Goal: Information Seeking & Learning: Find specific fact

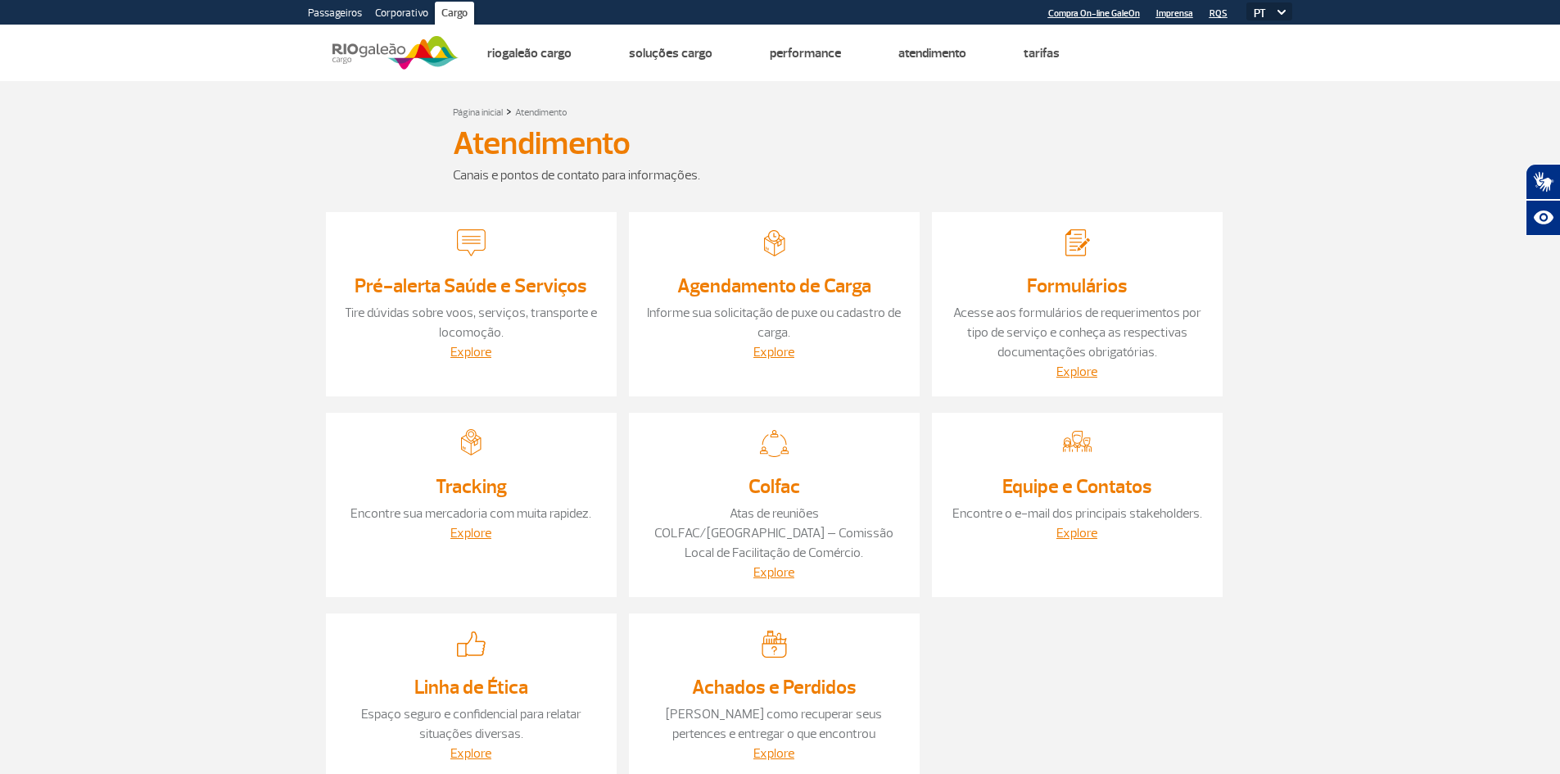
click at [259, 158] on section "Página inicial > Atendimento Atendimento Atendimento Canais e pontos de contato…" at bounding box center [780, 460] width 1560 height 758
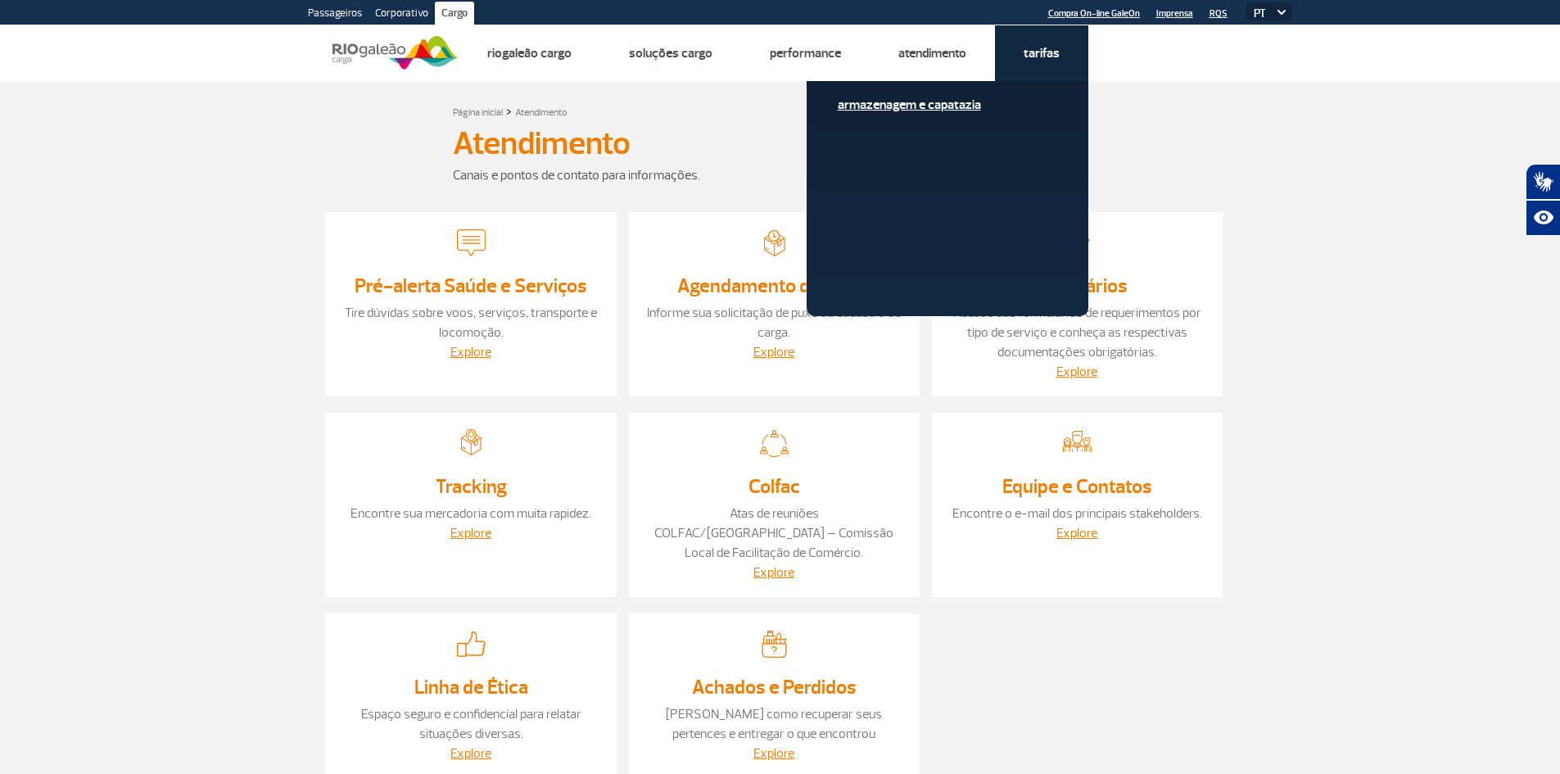
click at [958, 98] on link "Armazenagem e Capatazia" at bounding box center [948, 105] width 220 height 18
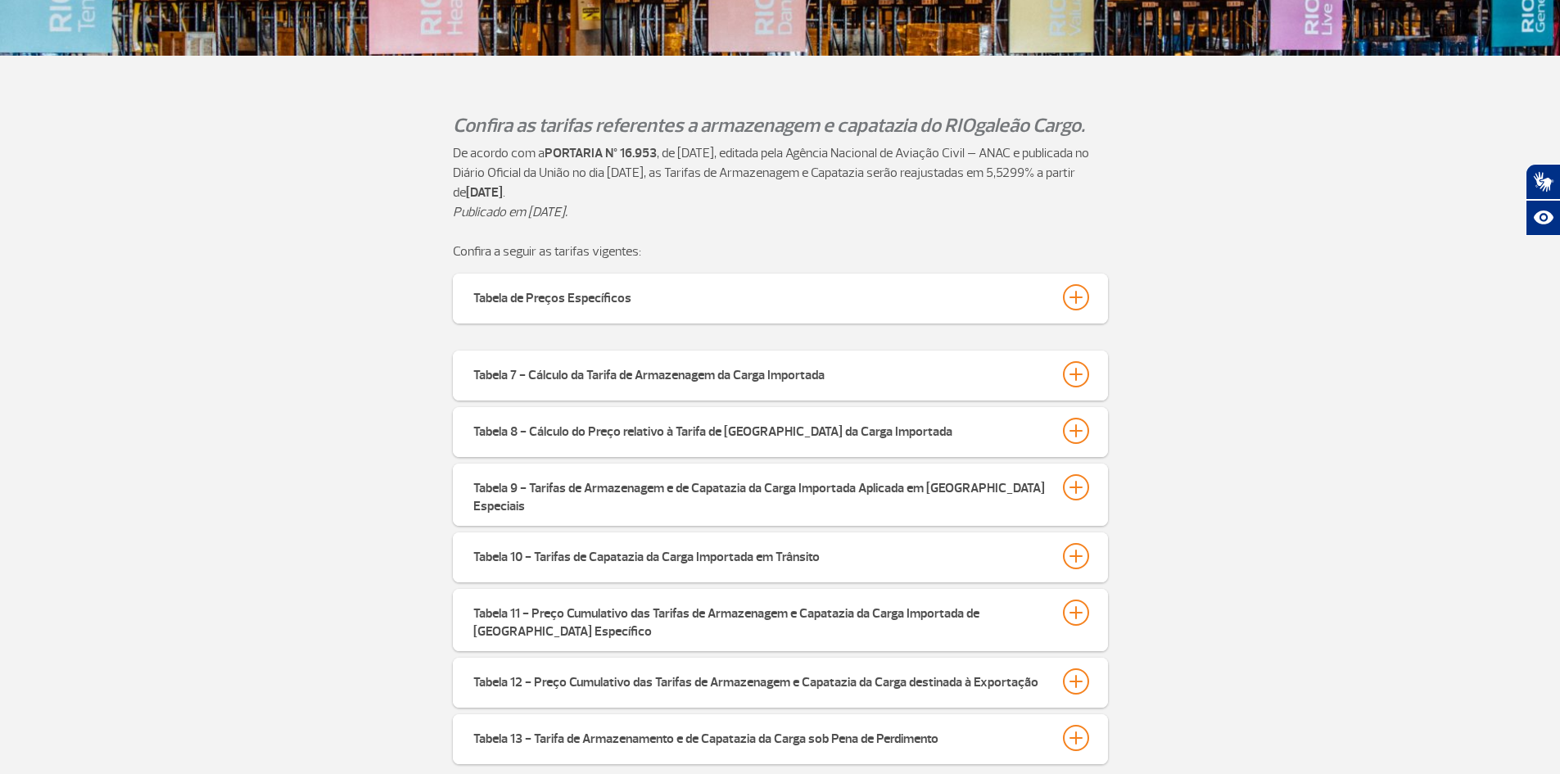
scroll to position [491, 0]
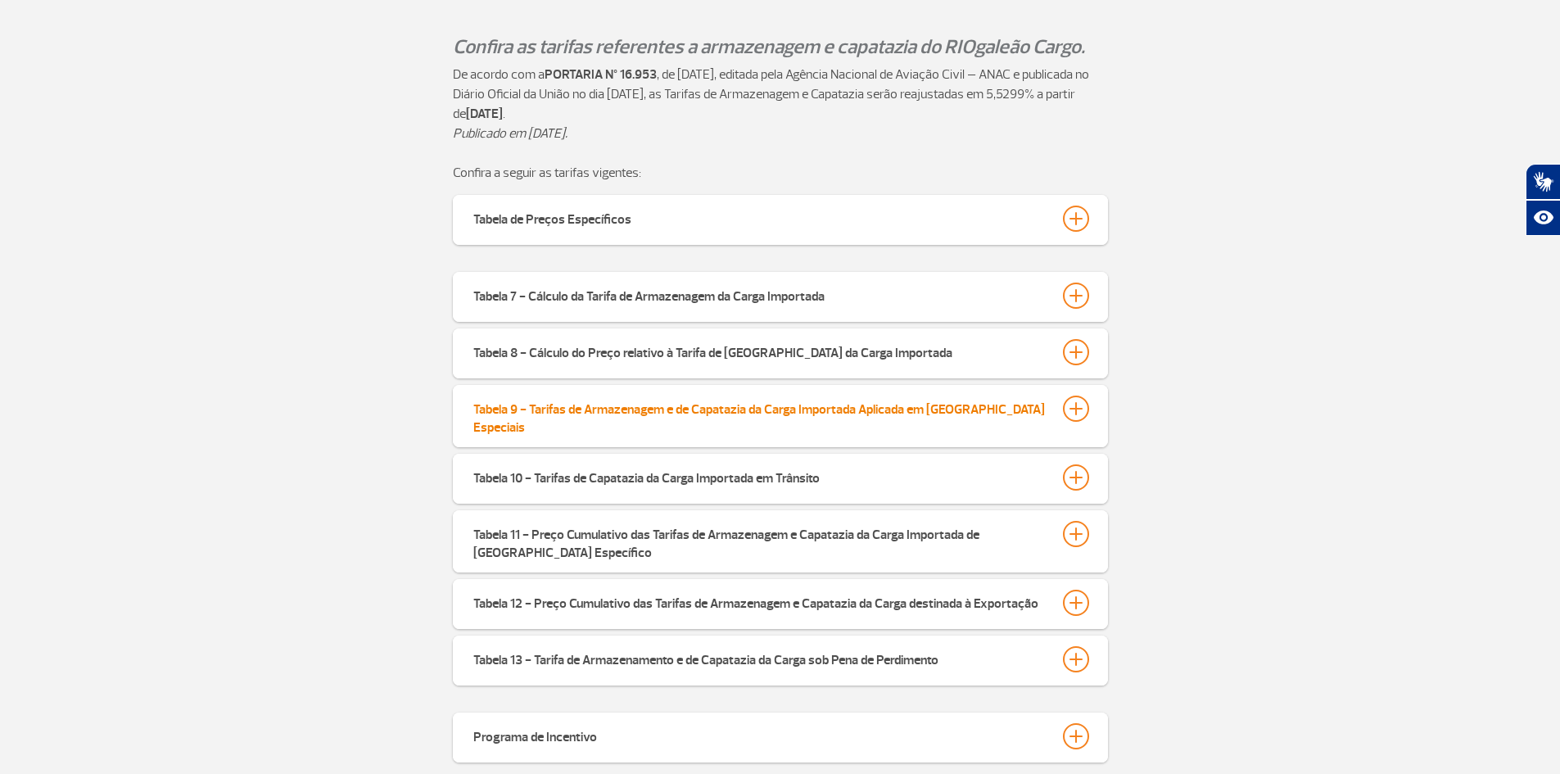
click at [606, 416] on div "Tabela 9 - Tarifas de Armazenagem e de Capatazia da Carga Importada Aplicada em…" at bounding box center [759, 416] width 573 height 41
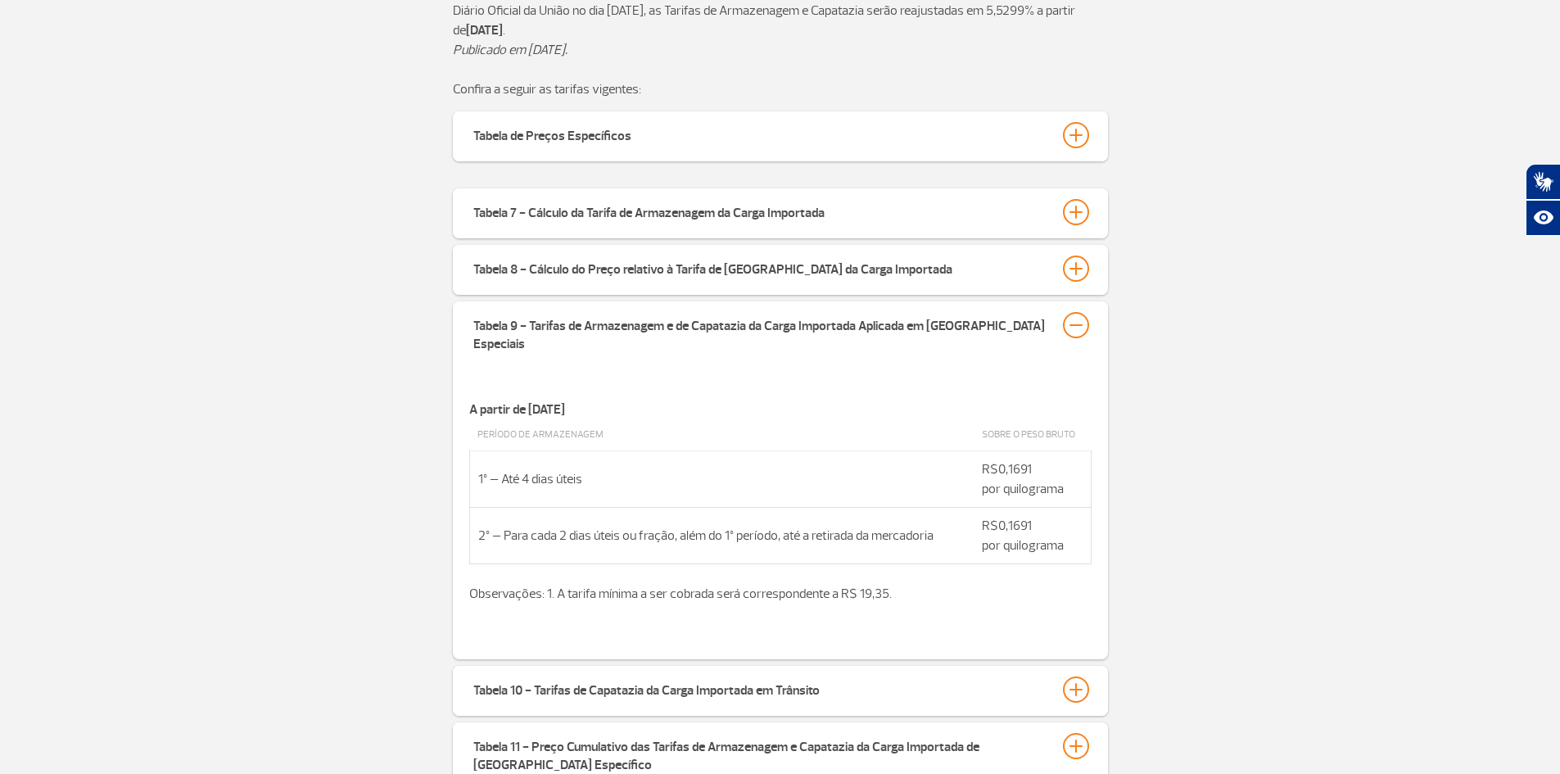
scroll to position [655, 0]
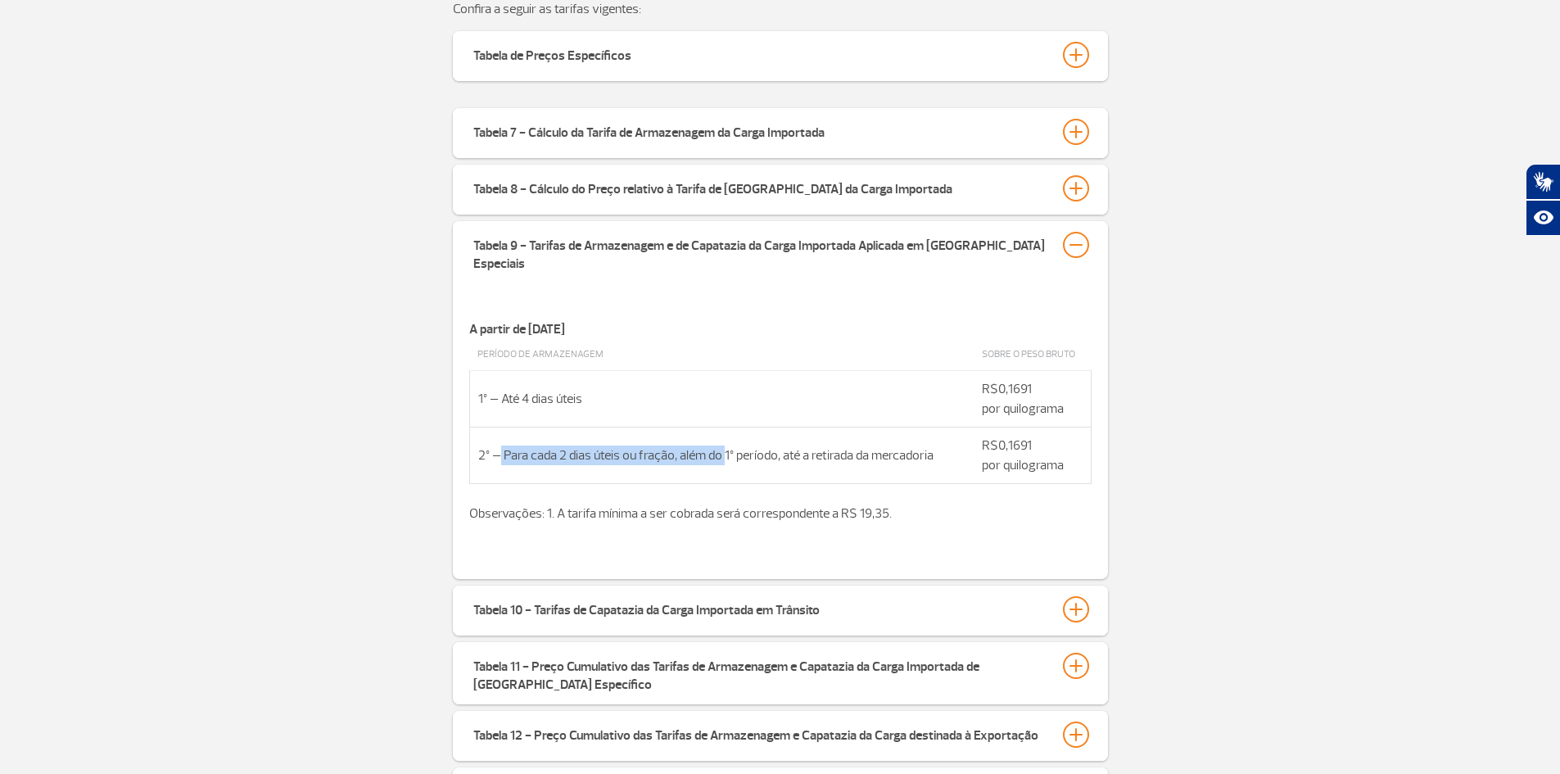
drag, startPoint x: 498, startPoint y: 440, endPoint x: 669, endPoint y: 446, distance: 171.3
click at [720, 438] on td "2º – Para cada 2 dias úteis ou fração, além do 1º período, até a retirada da me…" at bounding box center [721, 456] width 505 height 57
drag, startPoint x: 659, startPoint y: 446, endPoint x: 607, endPoint y: 446, distance: 51.6
click at [657, 446] on td "2º – Para cada 2 dias úteis ou fração, além do 1º período, até a retirada da me…" at bounding box center [721, 456] width 505 height 57
click at [500, 393] on td "1º – Até 4 dias úteis" at bounding box center [721, 399] width 505 height 57
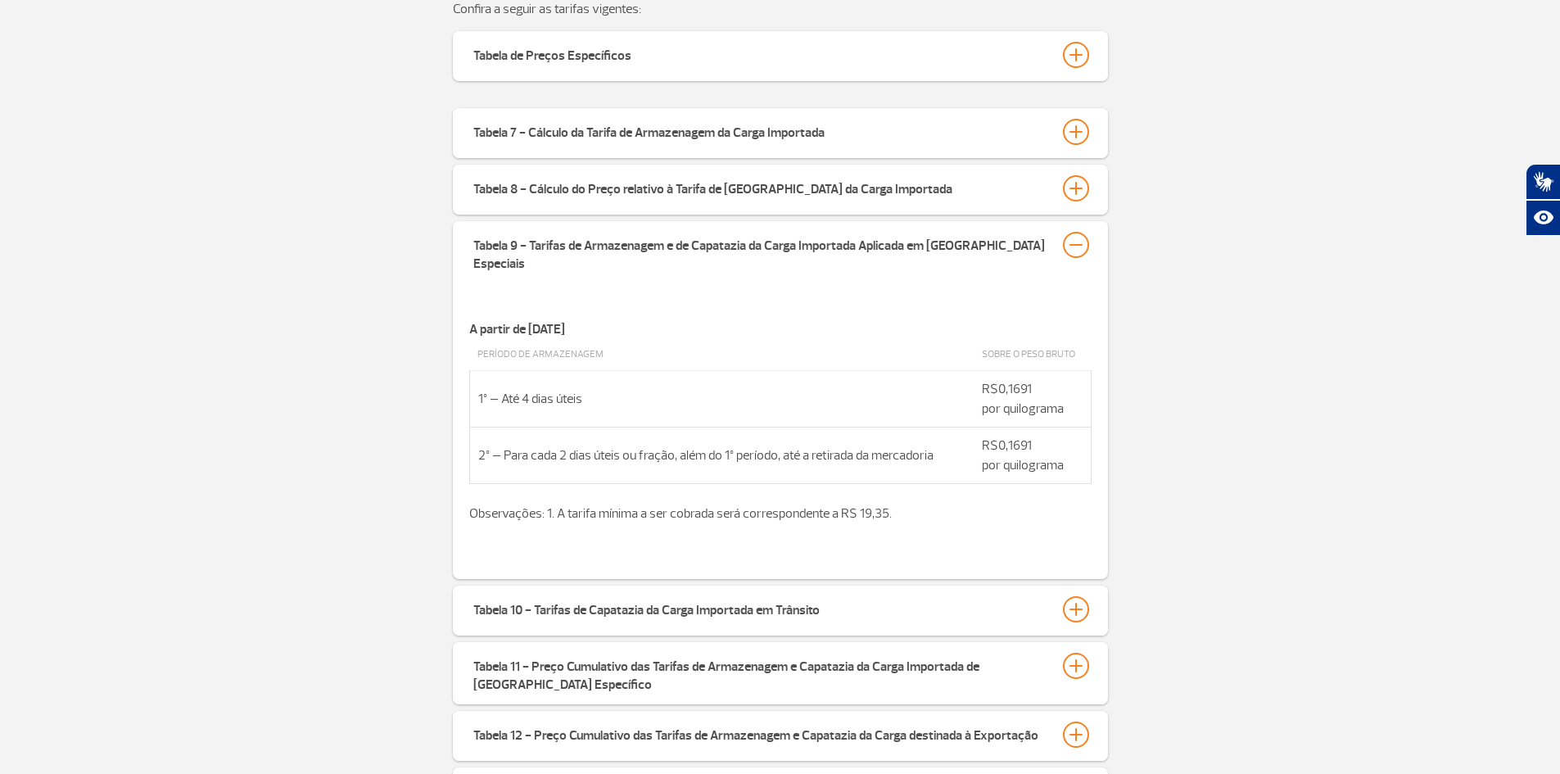
drag, startPoint x: 496, startPoint y: 390, endPoint x: 1067, endPoint y: 407, distance: 571.2
click at [1067, 407] on tr "1º – Até 4 dias úteis R$0,1691 por quilograma" at bounding box center [780, 399] width 622 height 57
drag, startPoint x: 785, startPoint y: 438, endPoint x: 676, endPoint y: 431, distance: 109.2
click at [781, 438] on td "2º – Para cada 2 dias úteis ou fração, além do 1º período, até a retirada da me…" at bounding box center [721, 456] width 505 height 57
click at [499, 390] on td "1º – Até 4 dias úteis" at bounding box center [721, 399] width 505 height 57
